Goal: Information Seeking & Learning: Learn about a topic

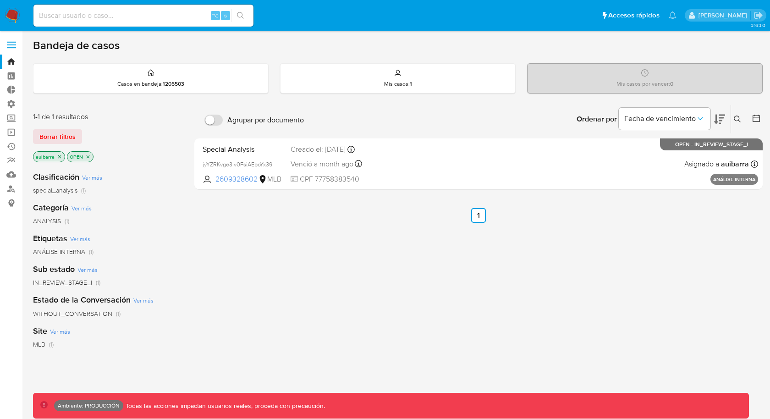
click at [39, 340] on span "MLB" at bounding box center [39, 344] width 12 height 9
click at [68, 137] on span "Borrar filtros" at bounding box center [57, 136] width 36 height 13
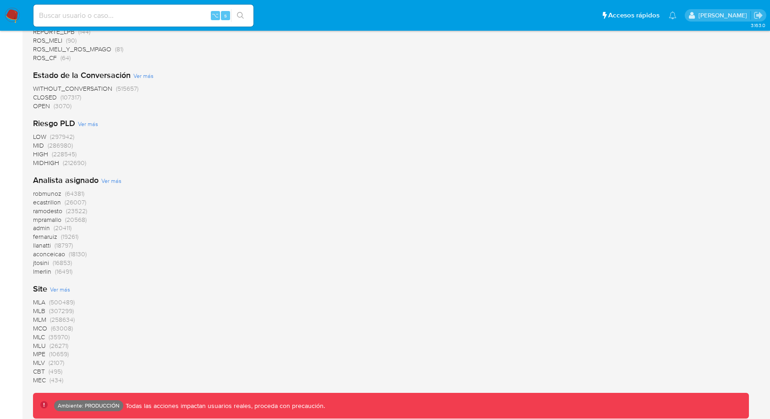
scroll to position [838, 0]
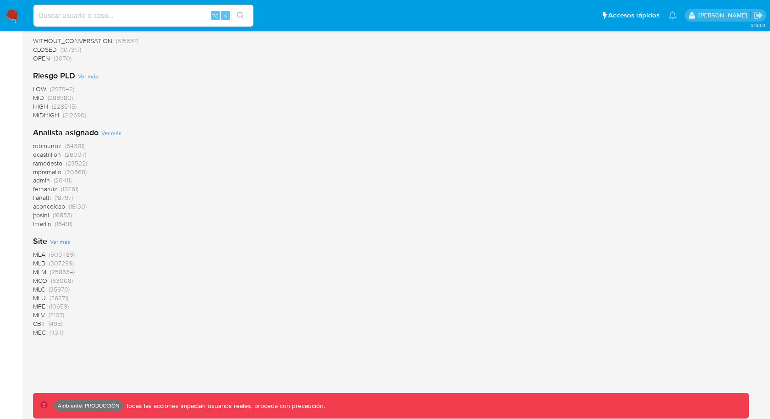
click at [40, 263] on span "MLB" at bounding box center [39, 263] width 12 height 9
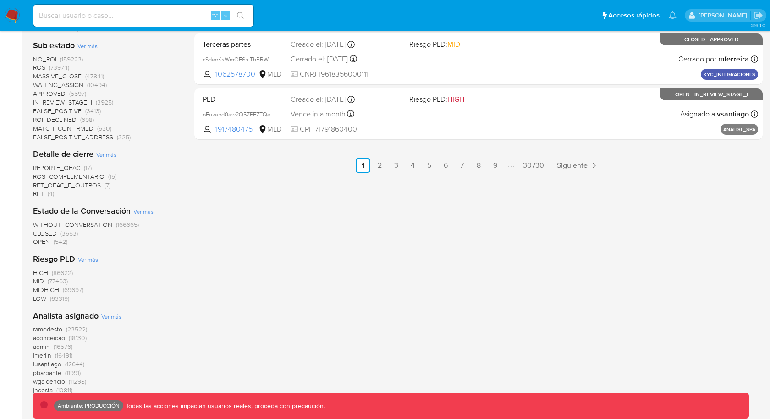
scroll to position [388, 0]
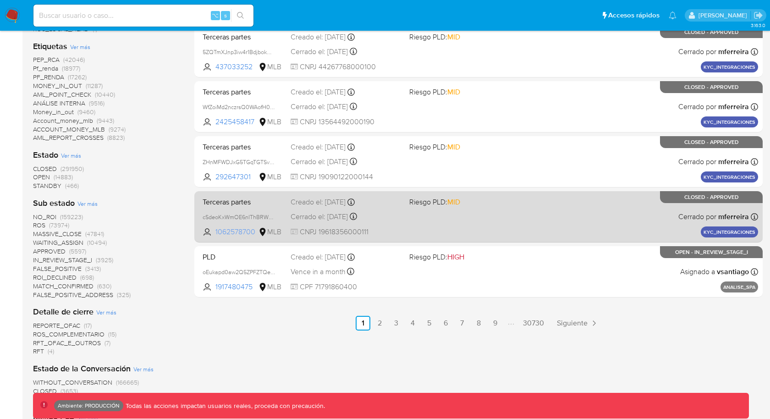
click at [226, 229] on span "1062578700" at bounding box center [236, 232] width 41 height 10
click at [237, 230] on span "1062578700" at bounding box center [236, 232] width 41 height 10
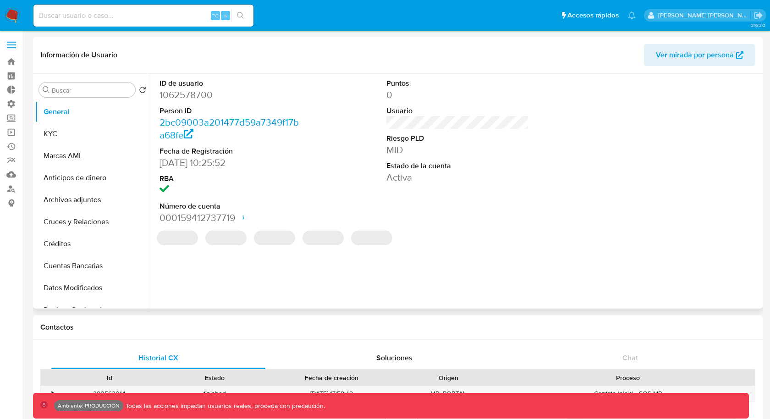
select select "10"
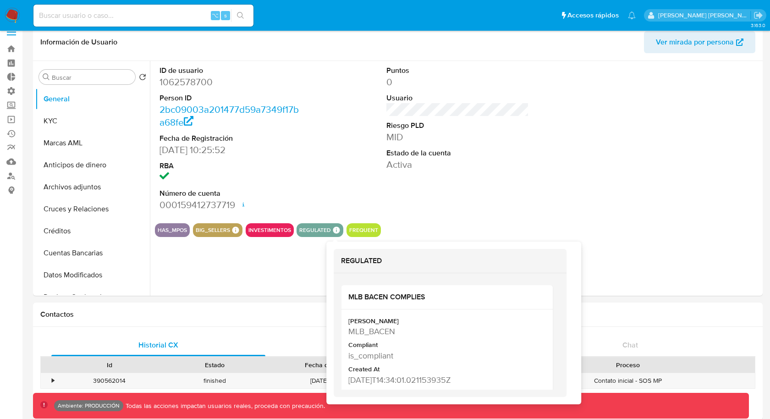
scroll to position [18, 0]
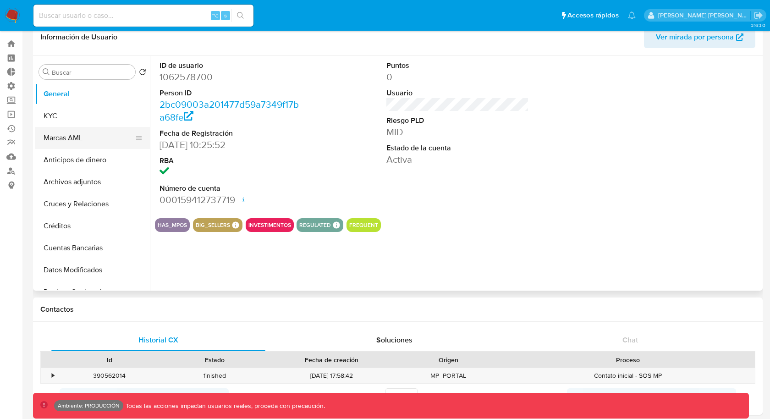
click at [110, 139] on button "Marcas AML" at bounding box center [88, 138] width 107 height 22
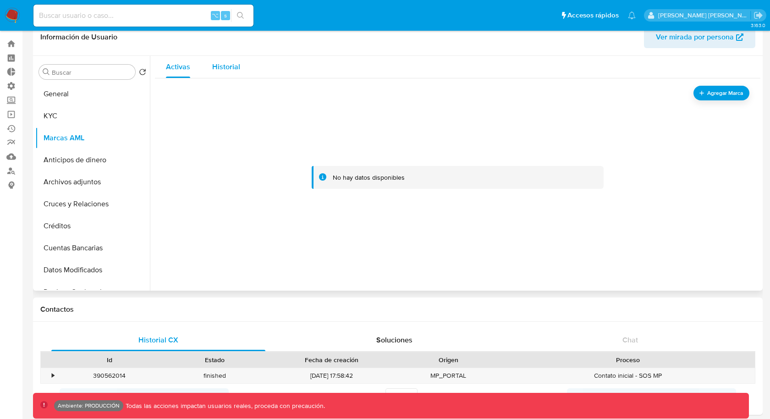
click at [220, 67] on span "Historial" at bounding box center [226, 66] width 28 height 11
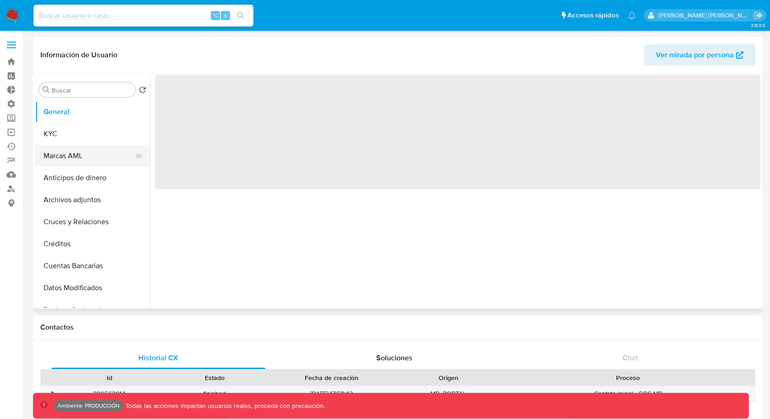
select select "10"
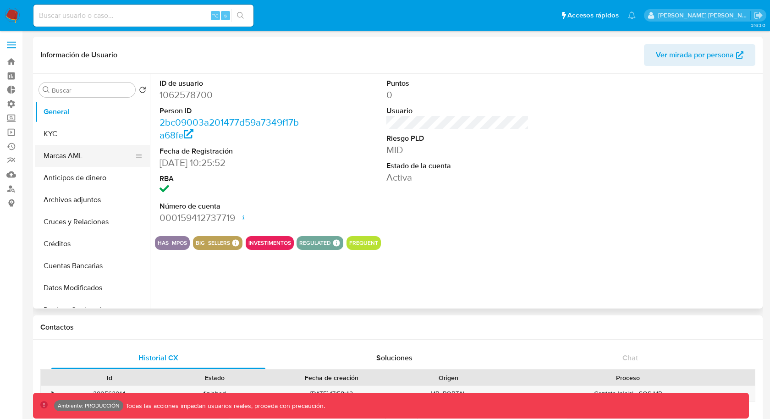
click at [99, 149] on button "Marcas AML" at bounding box center [88, 156] width 107 height 22
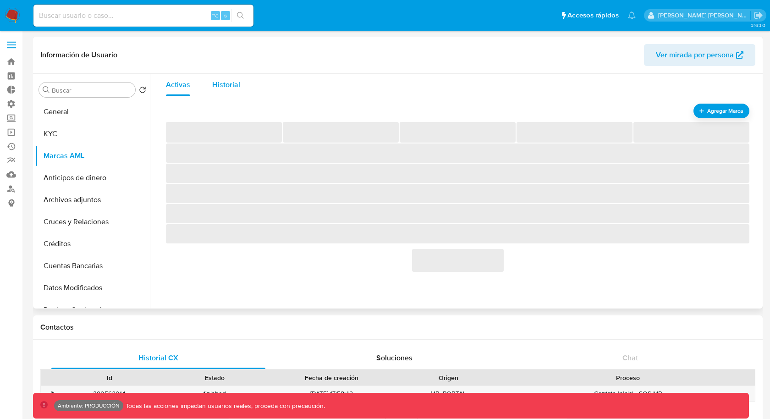
click at [227, 84] on span "Historial" at bounding box center [226, 84] width 28 height 11
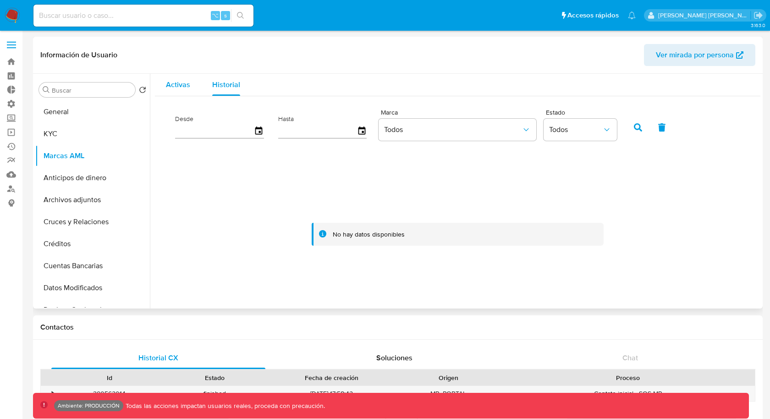
click at [184, 89] on span "Activas" at bounding box center [178, 84] width 24 height 11
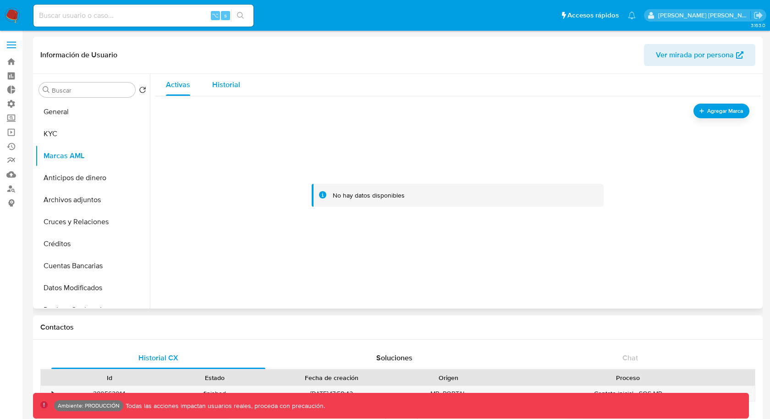
click at [223, 89] on span "Historial" at bounding box center [226, 84] width 28 height 11
